Goal: Transaction & Acquisition: Purchase product/service

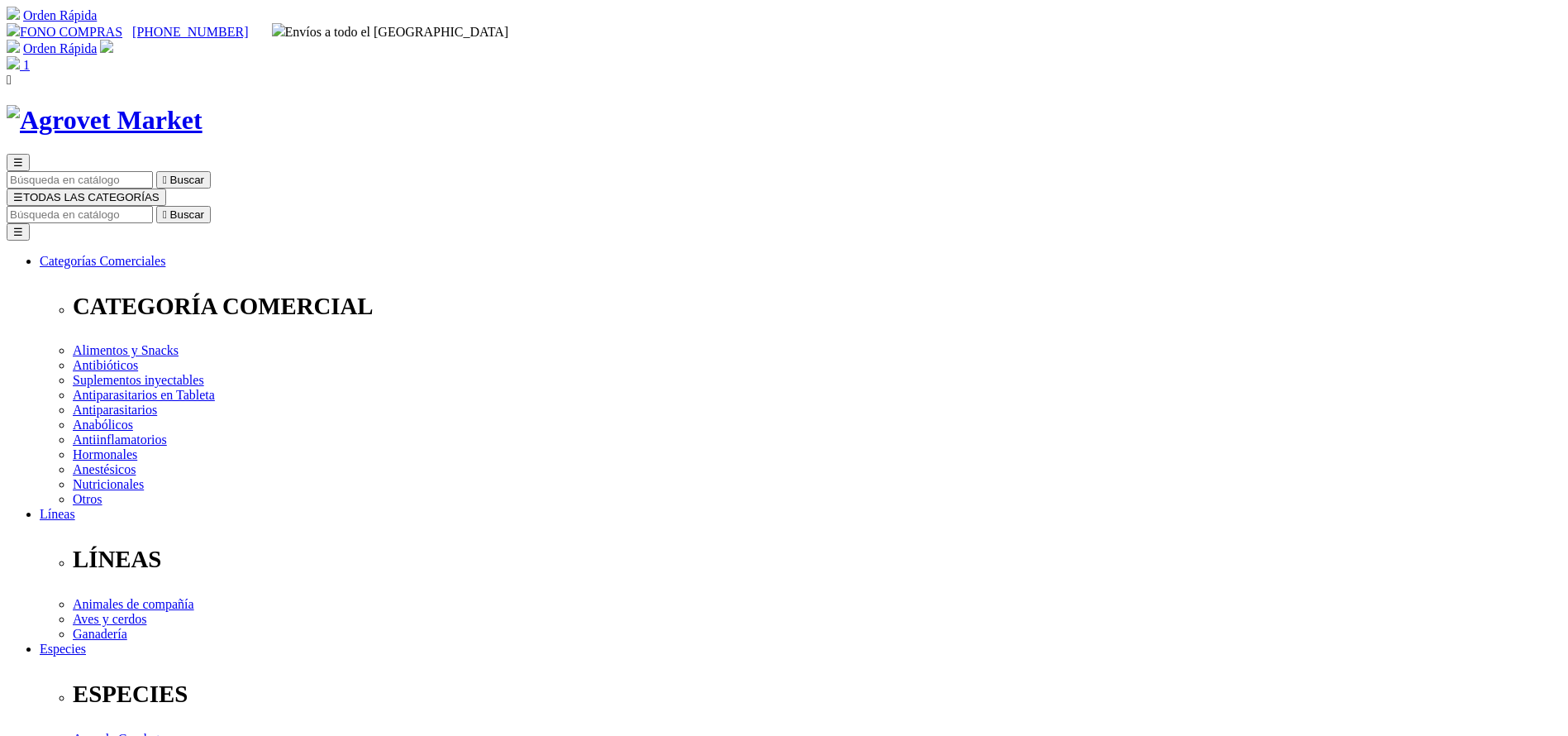
select select "3"
type input "gallom"
click at [157, 206] on button " Buscar" at bounding box center [183, 214] width 55 height 18
drag, startPoint x: 891, startPoint y: 516, endPoint x: 891, endPoint y: 528, distance: 12.0
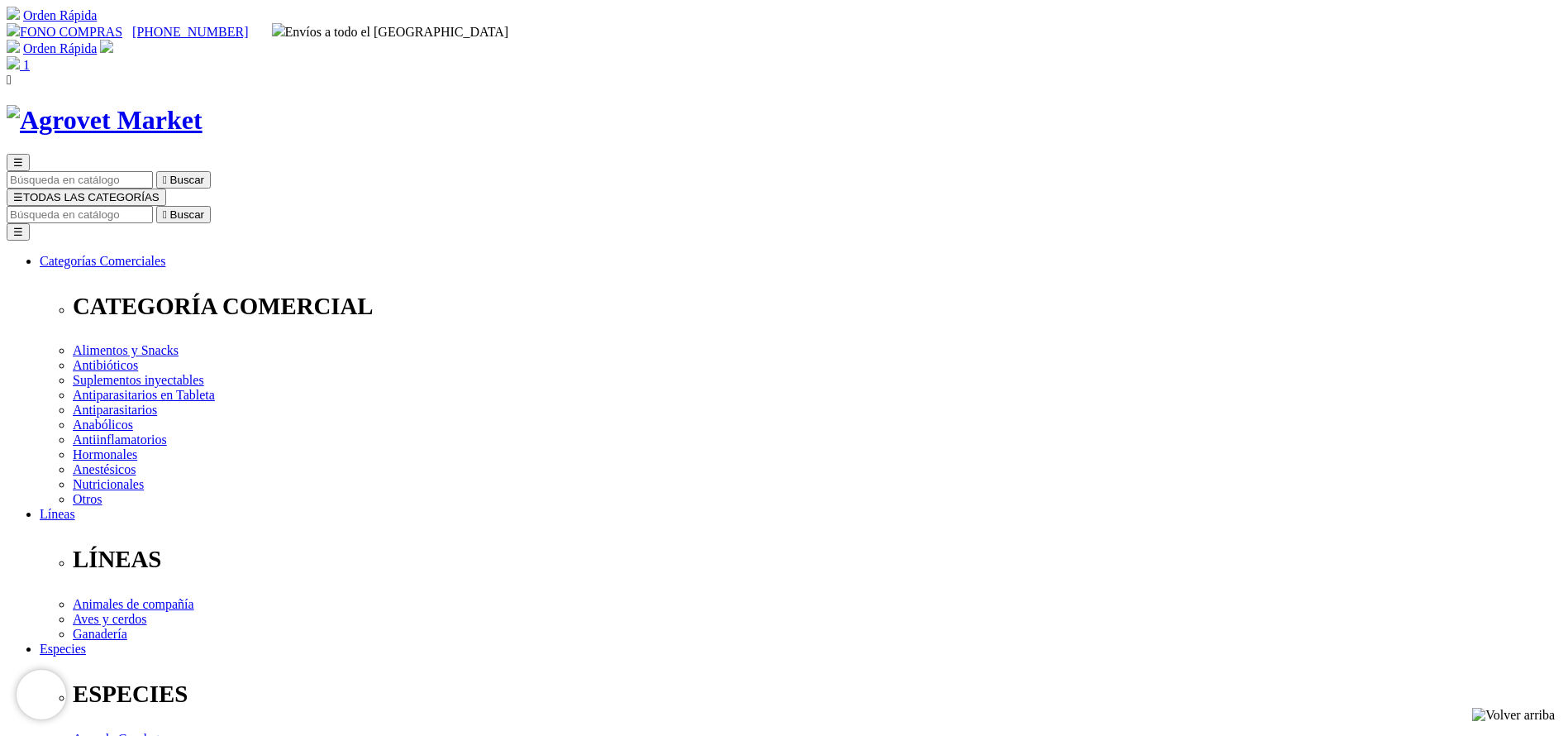
select select "19"
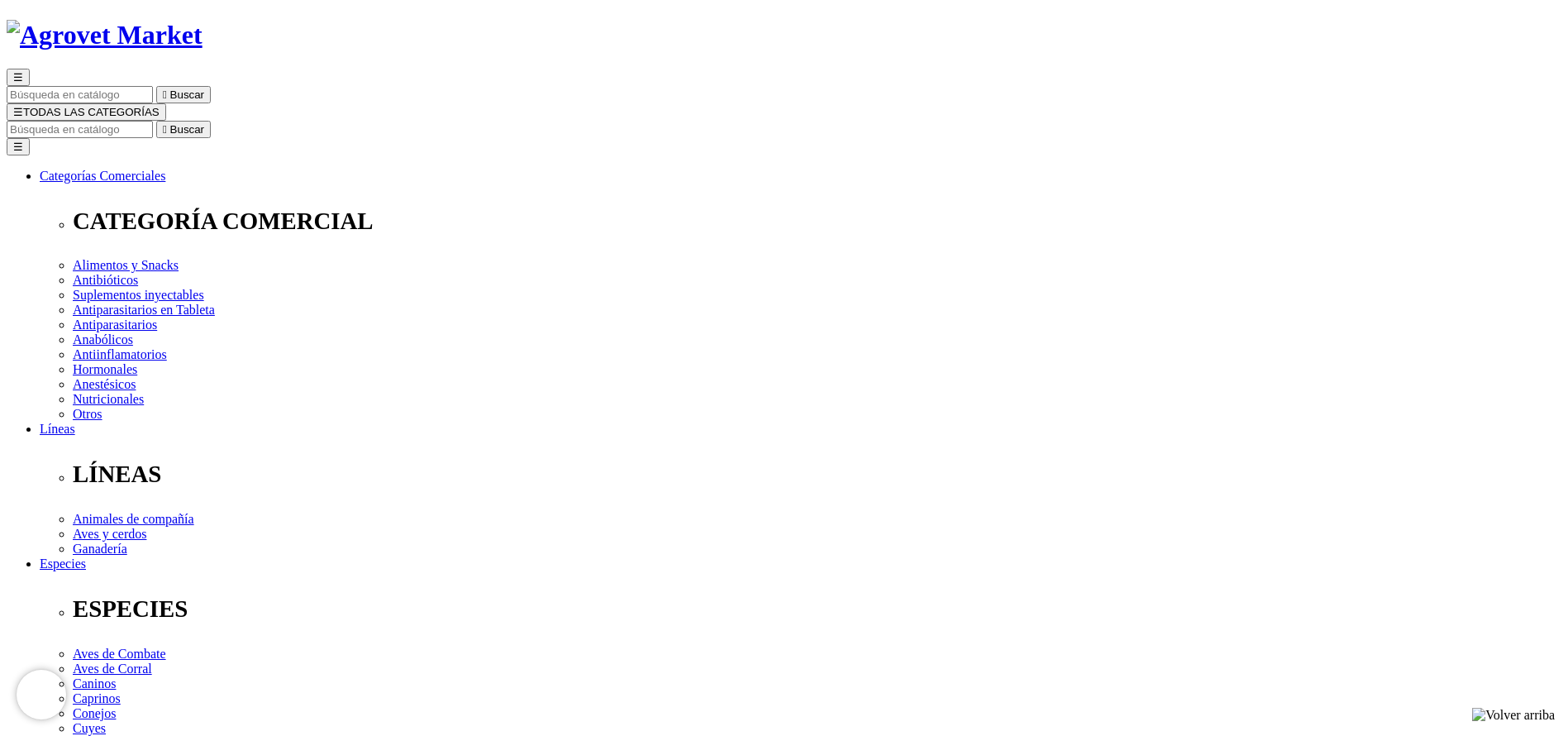
scroll to position [124, 0]
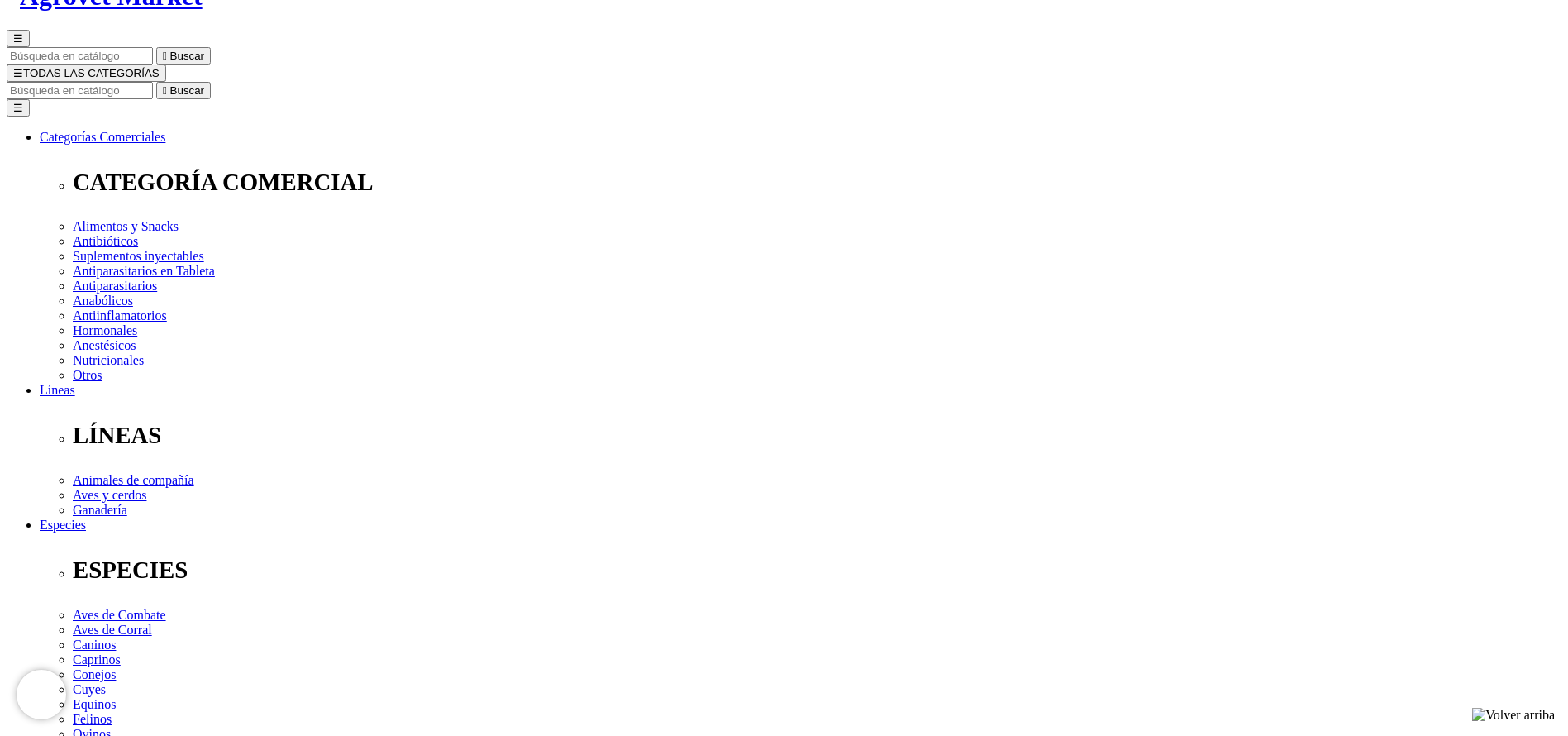
select select "19"
